Goal: Use online tool/utility

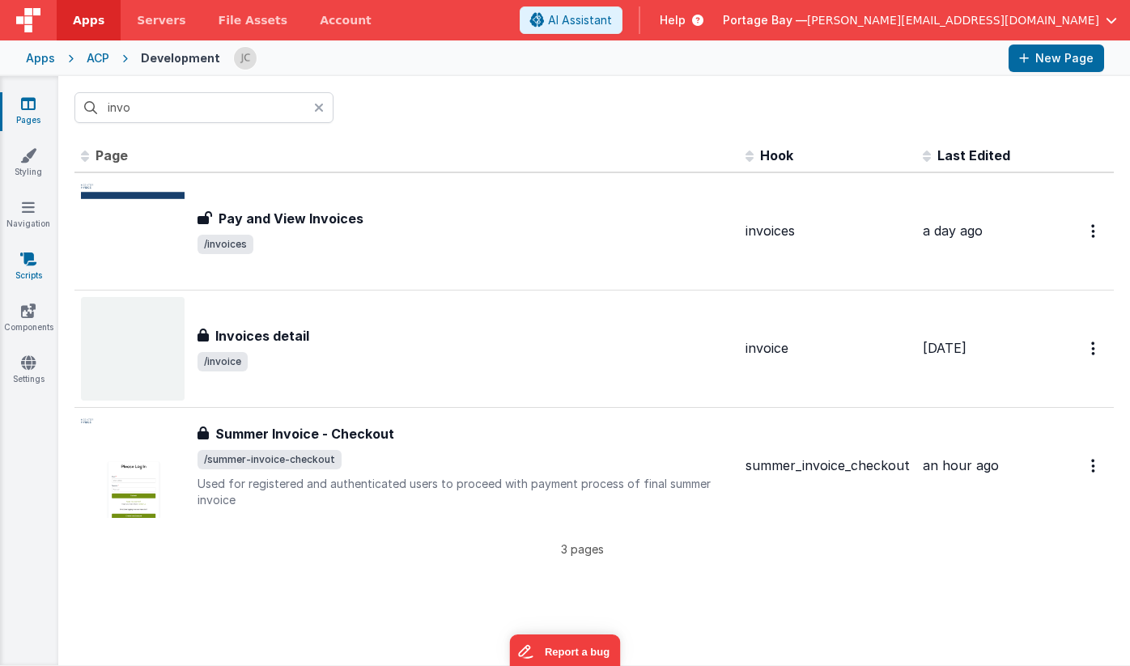
click at [22, 257] on icon at bounding box center [28, 259] width 16 height 16
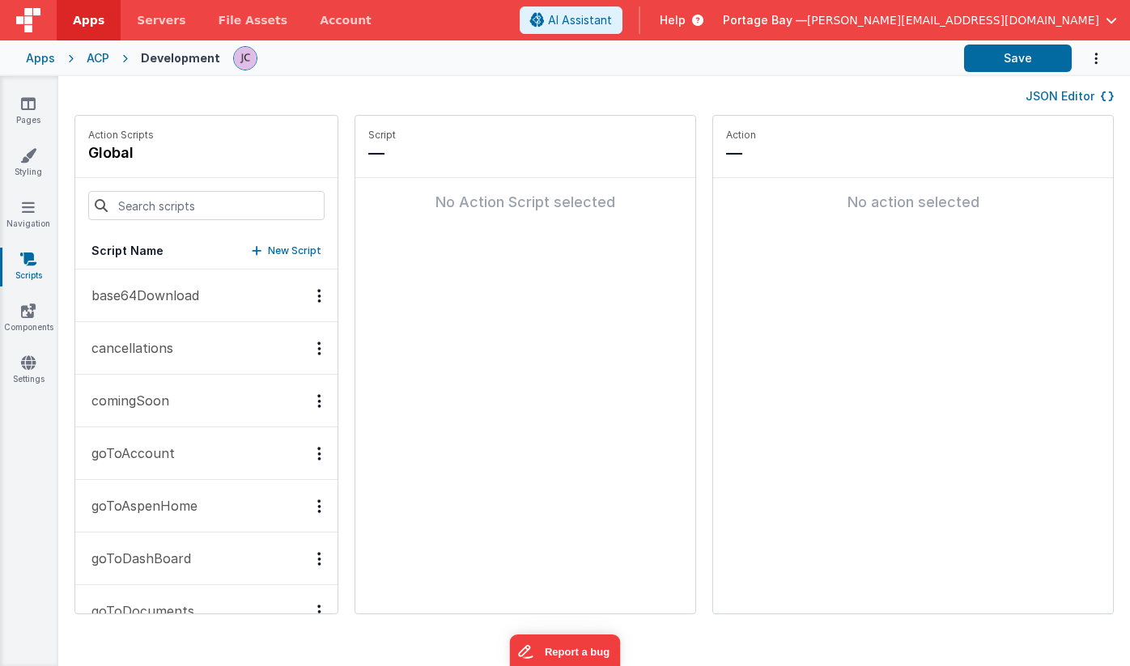
click at [172, 295] on p "base64Download" at bounding box center [140, 295] width 117 height 19
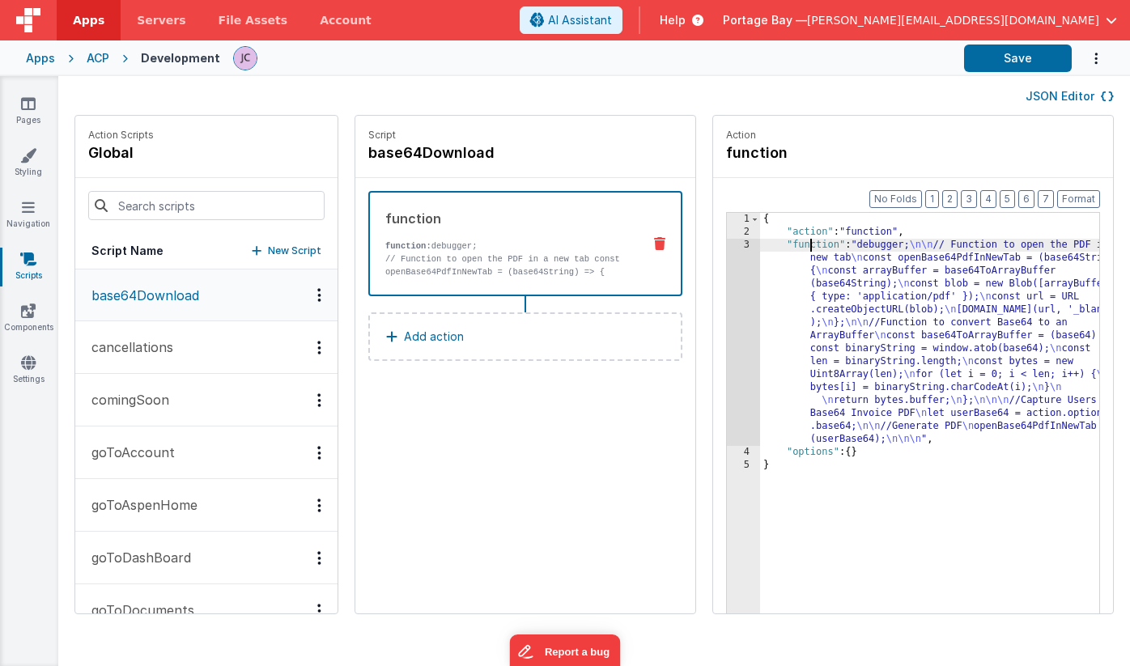
click at [770, 243] on div "{ "action" : "function" , "function" : "debugger; \n\n // Function to open the …" at bounding box center [950, 451] width 381 height 477
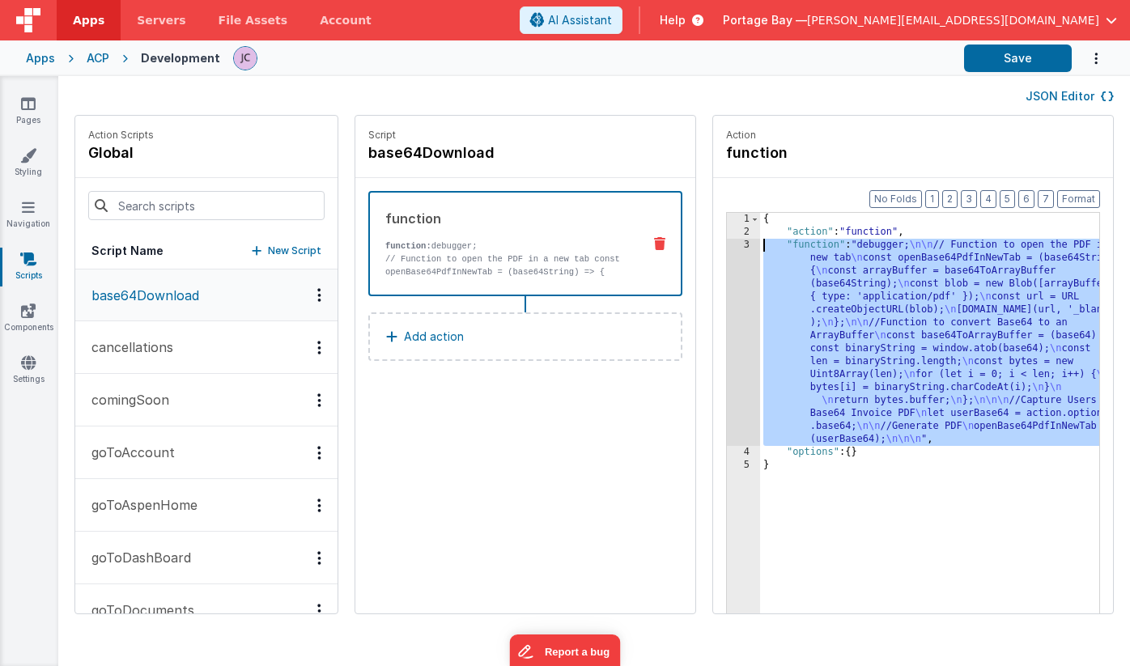
click at [727, 246] on div "3" at bounding box center [743, 342] width 33 height 207
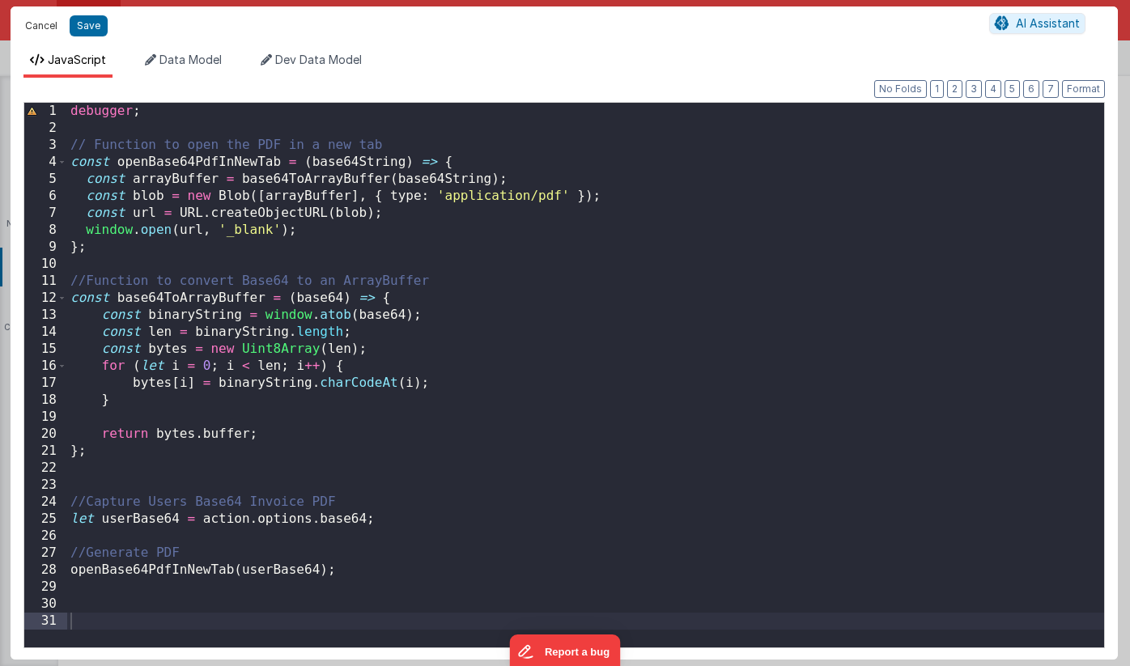
click at [38, 24] on button "Cancel" at bounding box center [41, 26] width 49 height 23
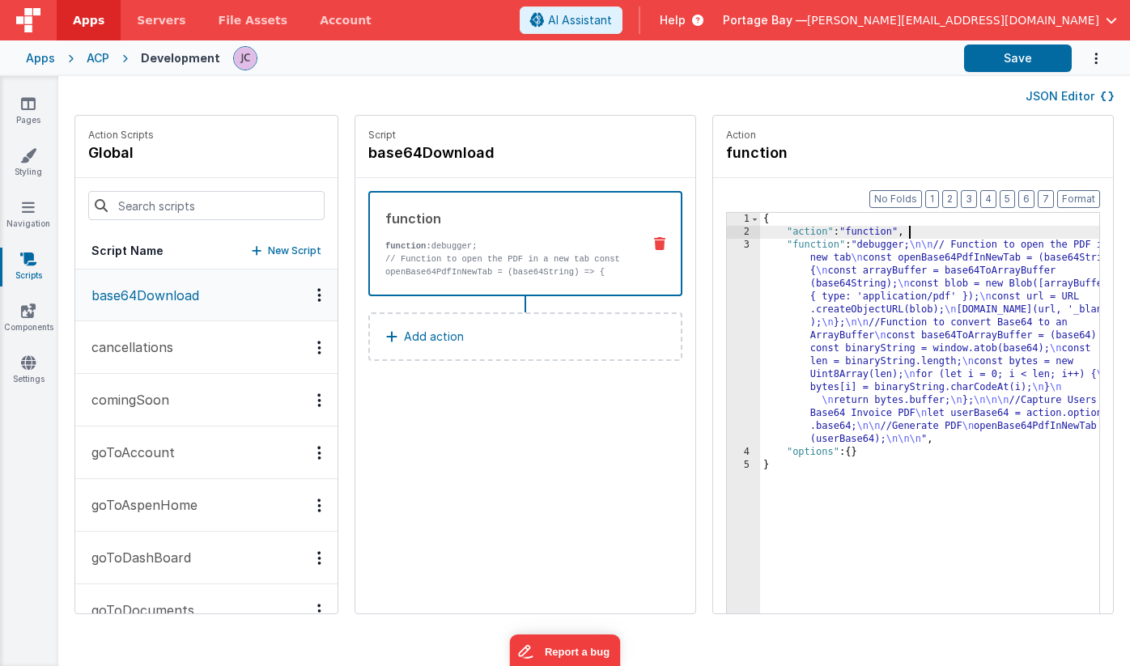
click at [898, 233] on div "{ "action" : "function" , "function" : "debugger; \n\n // Function to open the …" at bounding box center [950, 451] width 381 height 477
click at [92, 61] on div "ACP" at bounding box center [98, 58] width 23 height 16
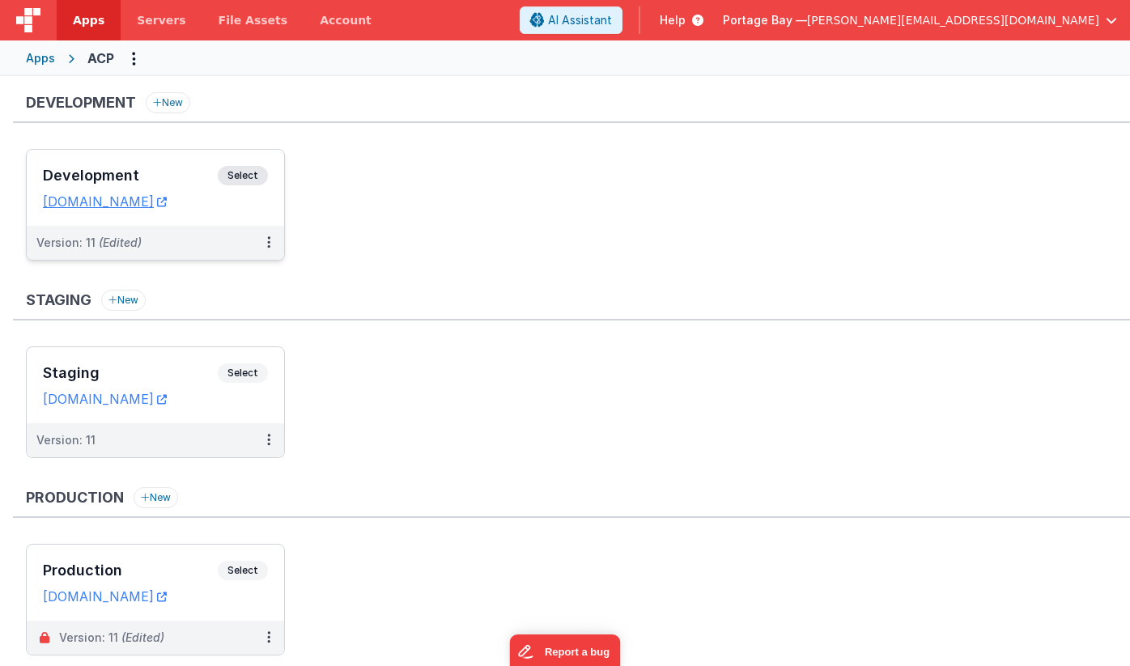
click at [252, 180] on span "Select" at bounding box center [243, 175] width 50 height 19
